Goal: Information Seeking & Learning: Learn about a topic

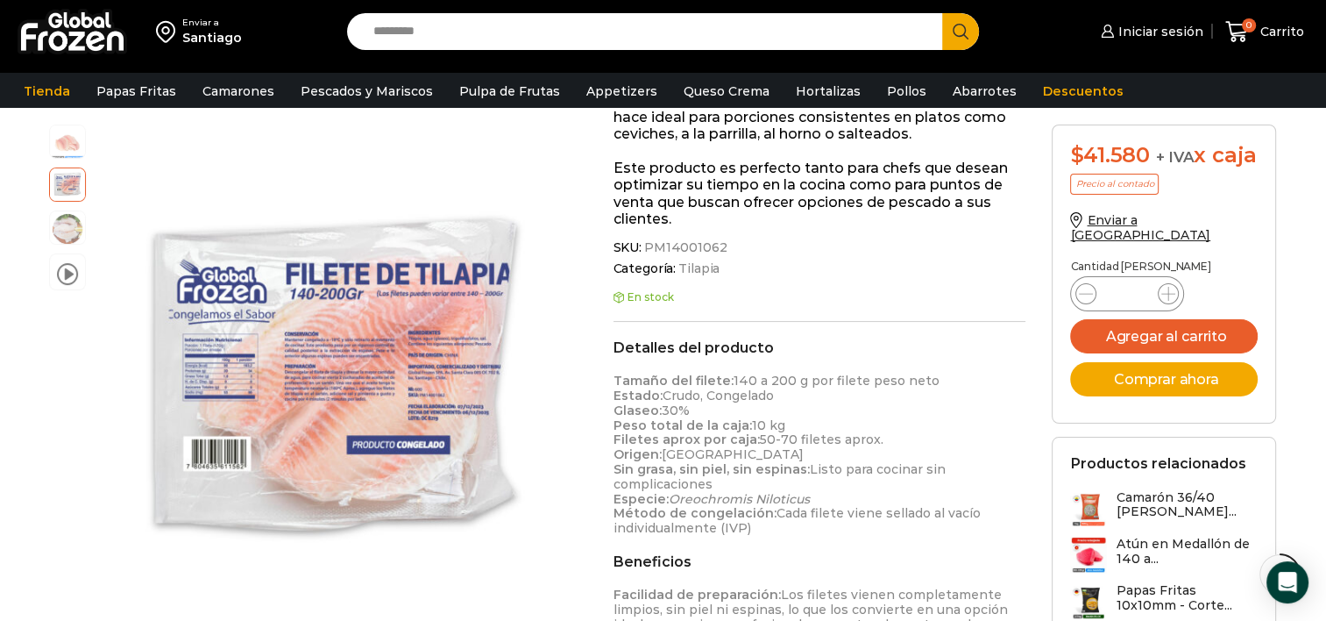
scroll to position [376, 0]
drag, startPoint x: 754, startPoint y: 527, endPoint x: 609, endPoint y: 379, distance: 207.0
click at [609, 379] on div "Filete de Tilapia – Caja 10 kg $ 4.330 Original price was: $4.330. $ 4.158 Curr…" at bounding box center [819, 401] width 439 height 1121
copy p "Tamaño del filete: 140 a 200 g por filete peso neto Estado: Crudo, Congelado Gl…"
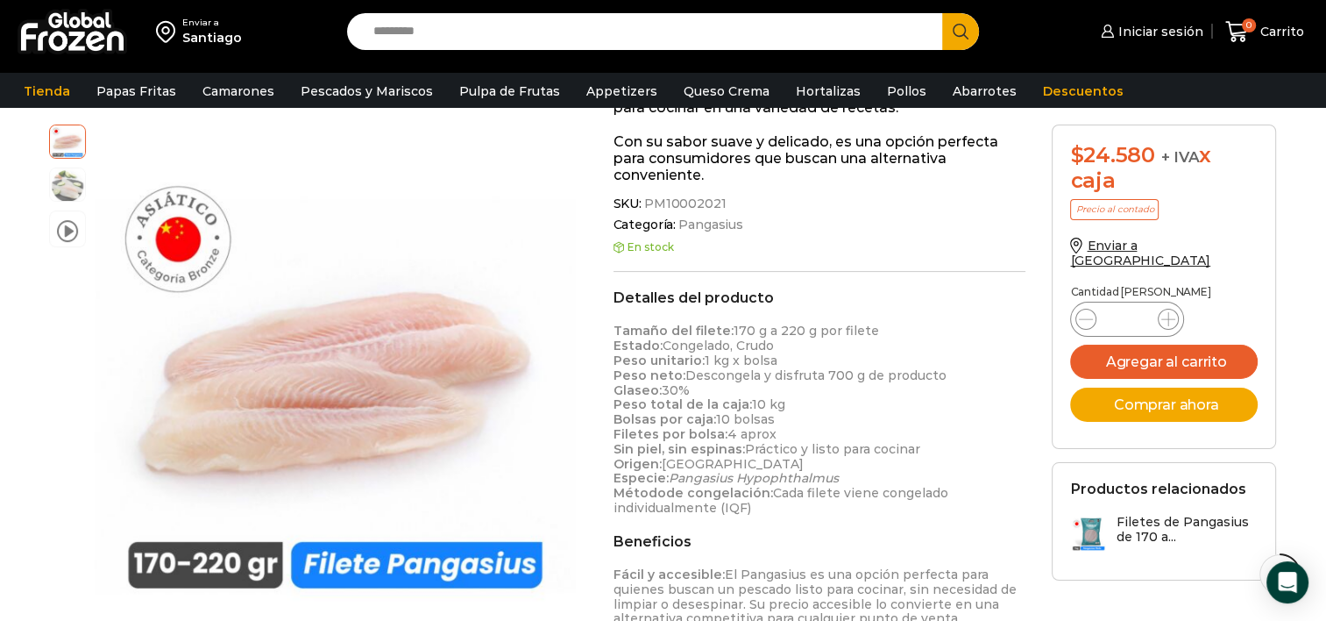
scroll to position [378, 0]
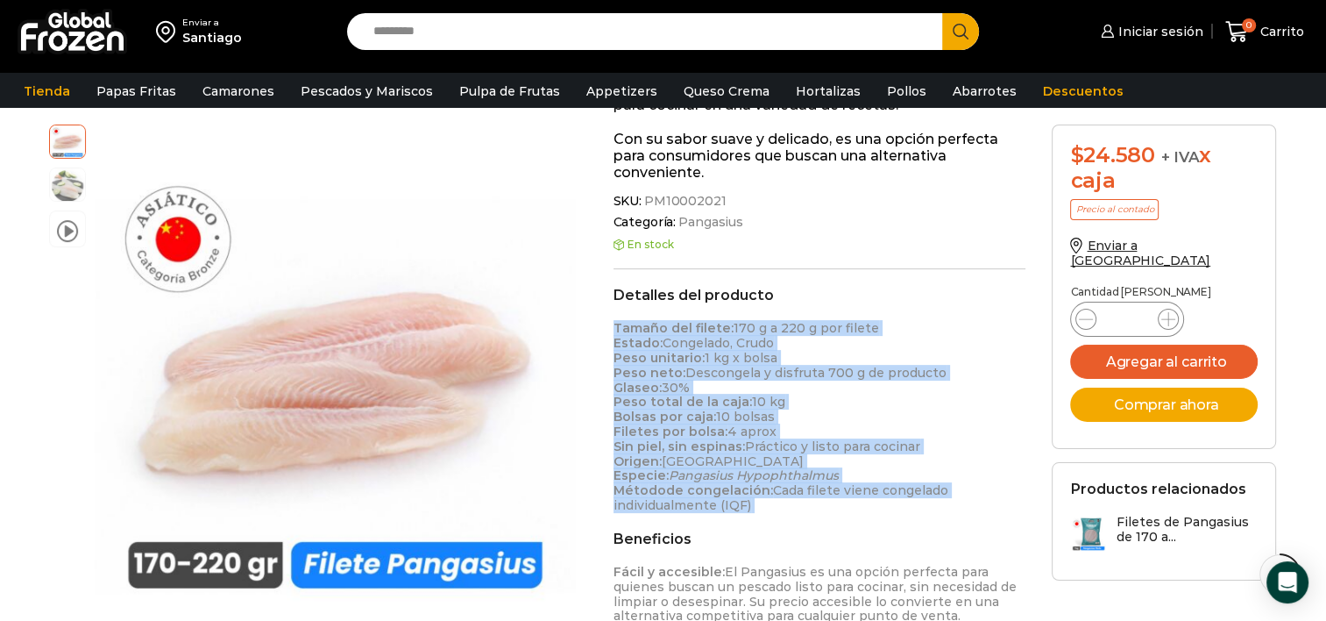
drag, startPoint x: 769, startPoint y: 507, endPoint x: 615, endPoint y: 328, distance: 235.6
click at [615, 328] on p "Tamaño del filete: 170 g a 220 g por filete Estado: Congelado, Crudo Peso unita…" at bounding box center [820, 416] width 413 height 191
copy p "Tamaño del filete: 170 g a 220 g por filete Estado: Congelado, Crudo Peso unita…"
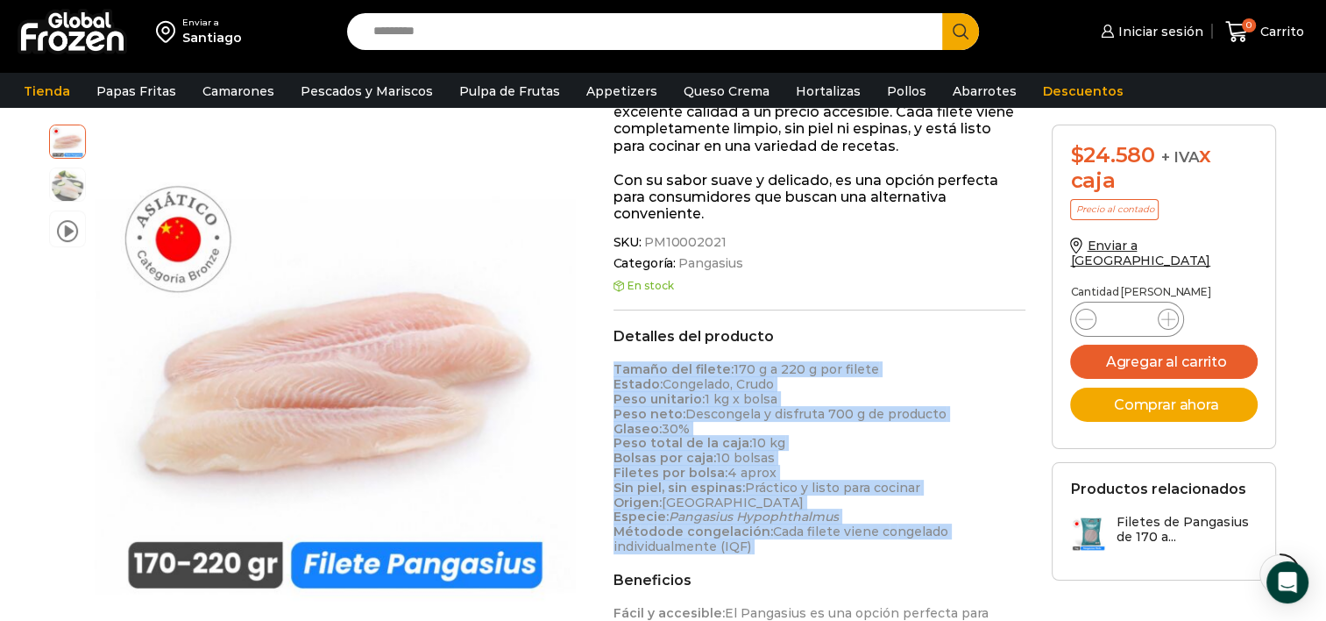
scroll to position [339, 0]
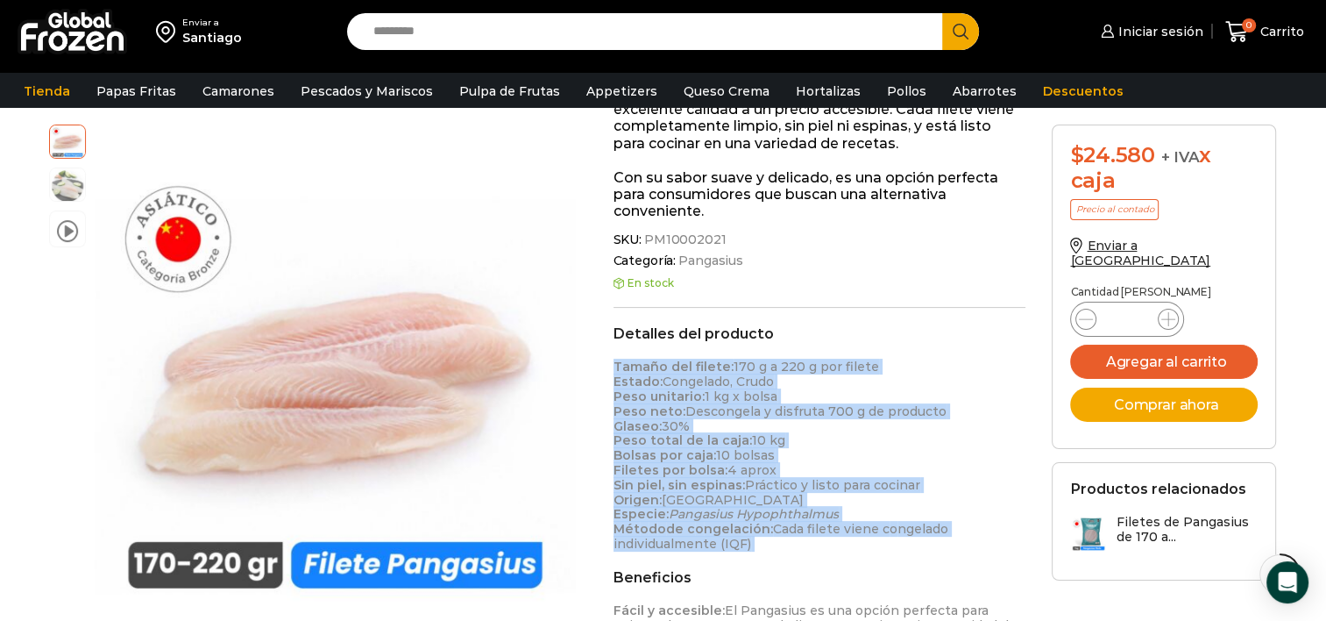
copy p "Tamaño del filete: 170 g a 220 g por filete Estado: Congelado, Crudo Peso unita…"
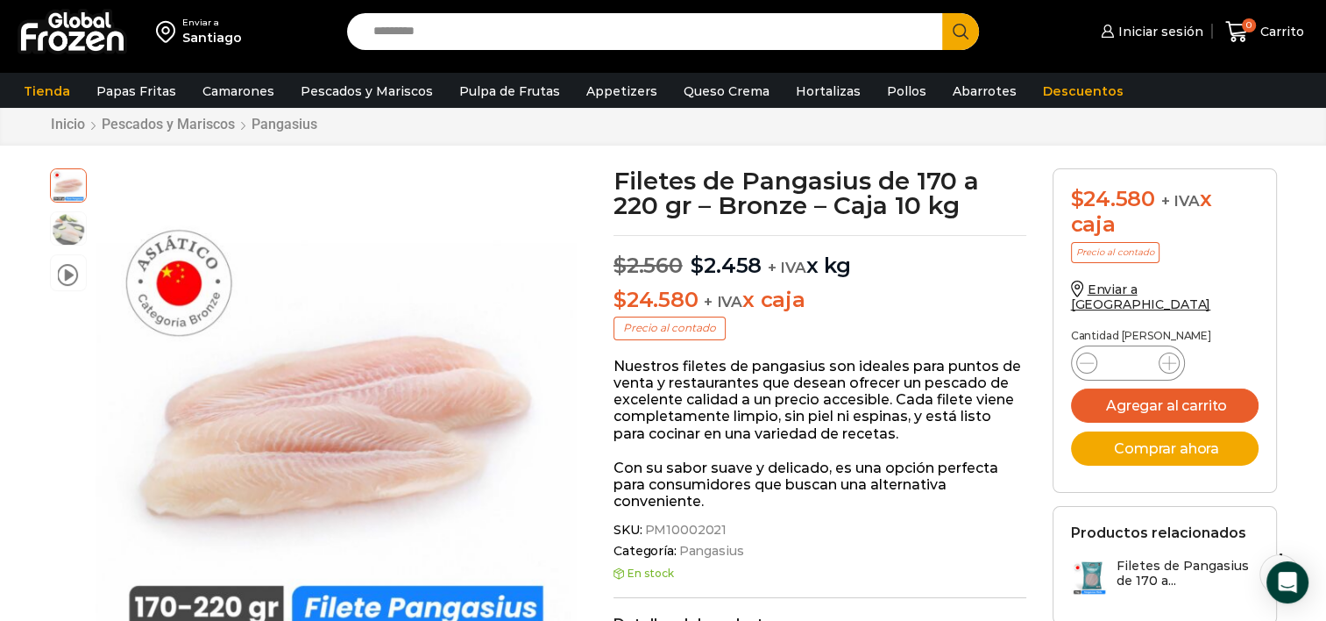
scroll to position [42, 0]
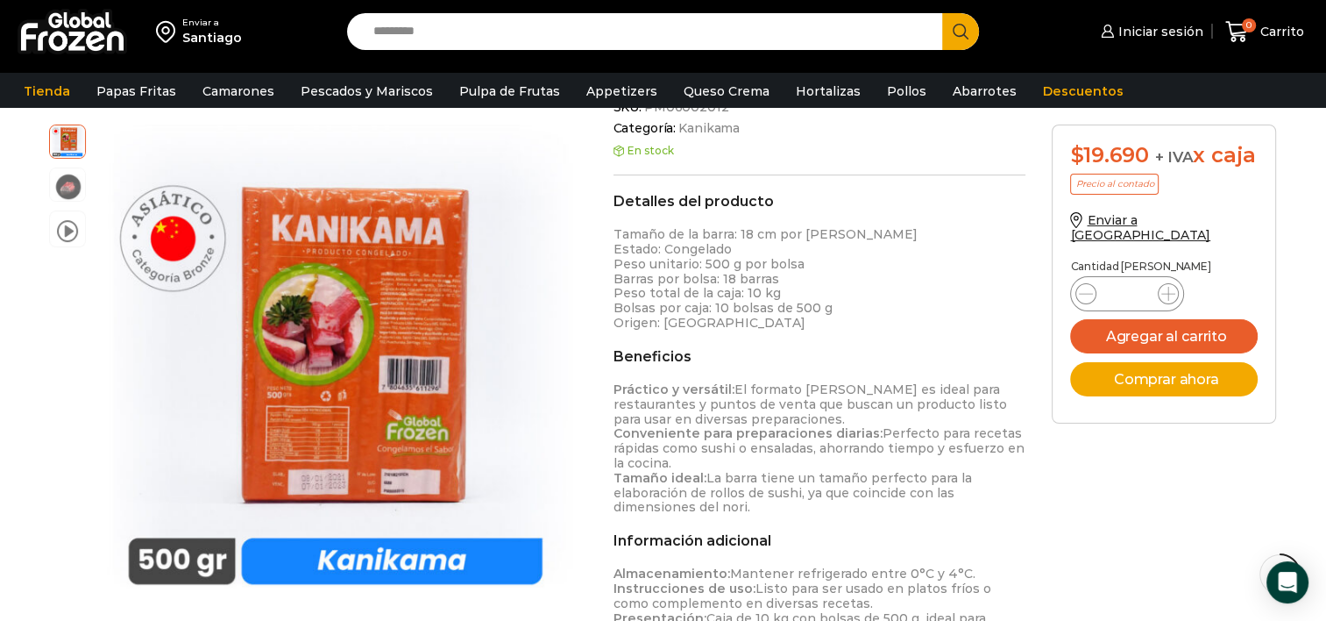
scroll to position [417, 0]
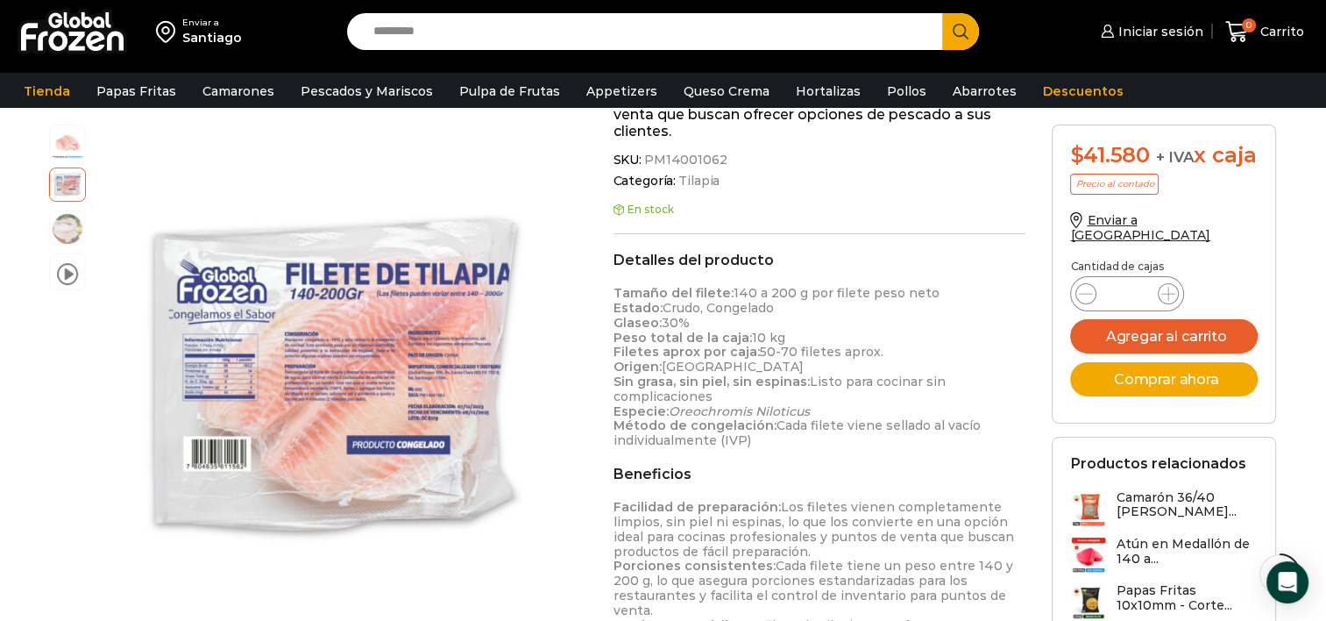
scroll to position [469, 0]
